Goal: Task Accomplishment & Management: Manage account settings

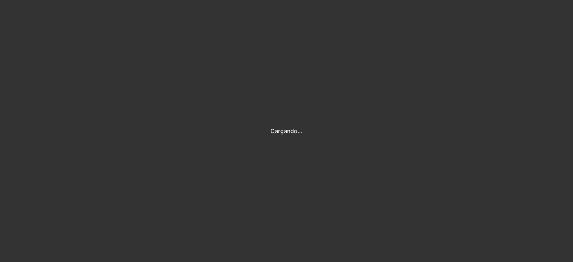
click at [340, 108] on div "Cargando..." at bounding box center [286, 131] width 573 height 262
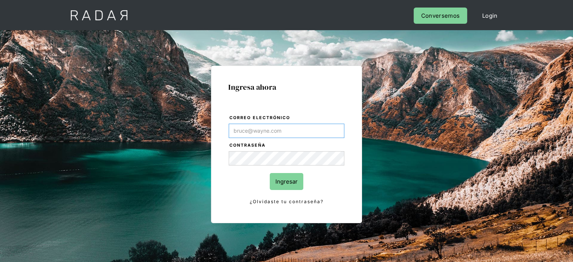
click at [250, 127] on input "Correo electrónico" at bounding box center [287, 130] width 116 height 14
type input "[EMAIL_ADDRESS][DOMAIN_NAME]"
click at [298, 181] on input "Ingresar" at bounding box center [287, 181] width 34 height 17
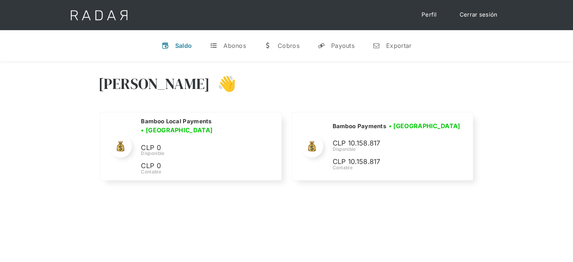
click at [438, 94] on div "[PERSON_NAME] 👋" at bounding box center [286, 89] width 376 height 45
